Goal: Information Seeking & Learning: Learn about a topic

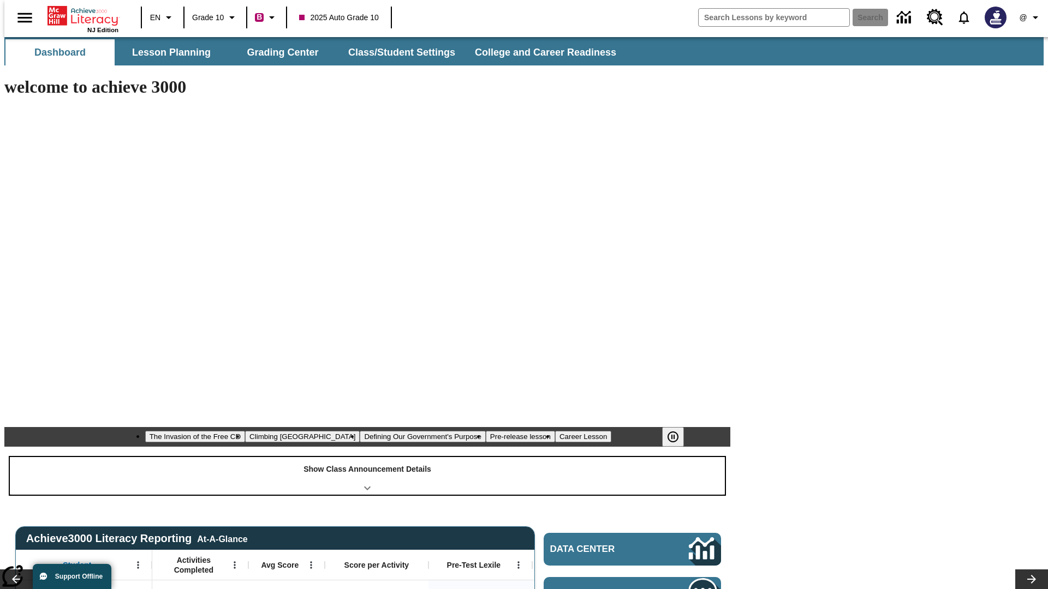
click at [367, 457] on div "Show Class Announcement Details" at bounding box center [367, 476] width 715 height 38
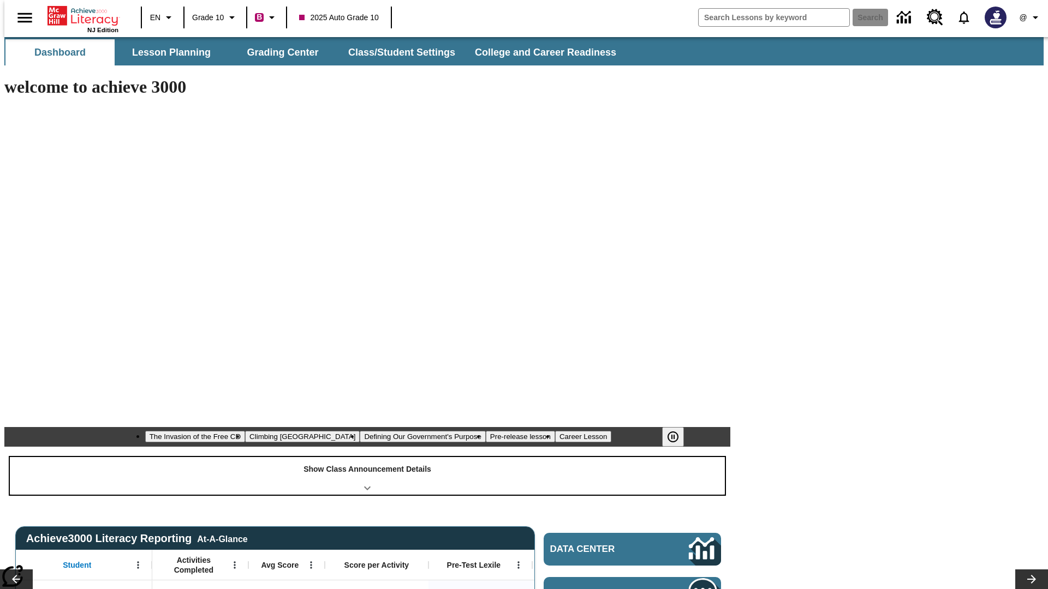
click at [367, 457] on div "Show Class Announcement Details" at bounding box center [367, 476] width 715 height 38
